Goal: Task Accomplishment & Management: Complete application form

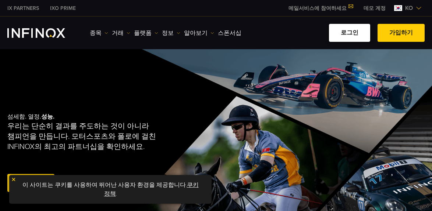
click at [353, 34] on link "로그인" at bounding box center [349, 33] width 41 height 18
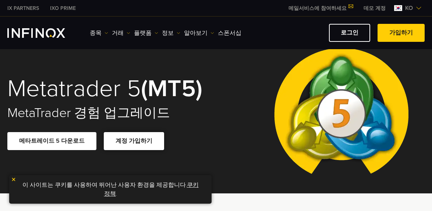
click at [143, 150] on link "계정 가입하기" at bounding box center [134, 141] width 60 height 18
